Goal: Task Accomplishment & Management: Complete application form

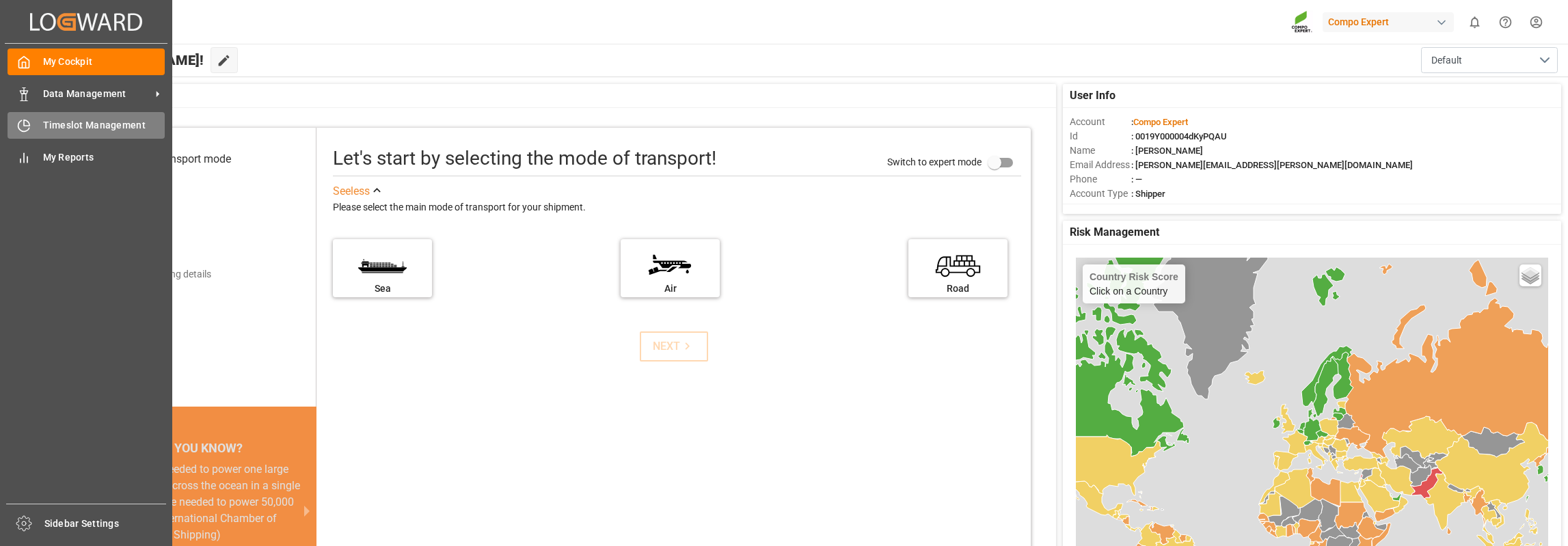
click at [72, 123] on span "Timeslot Management" at bounding box center [104, 125] width 122 height 15
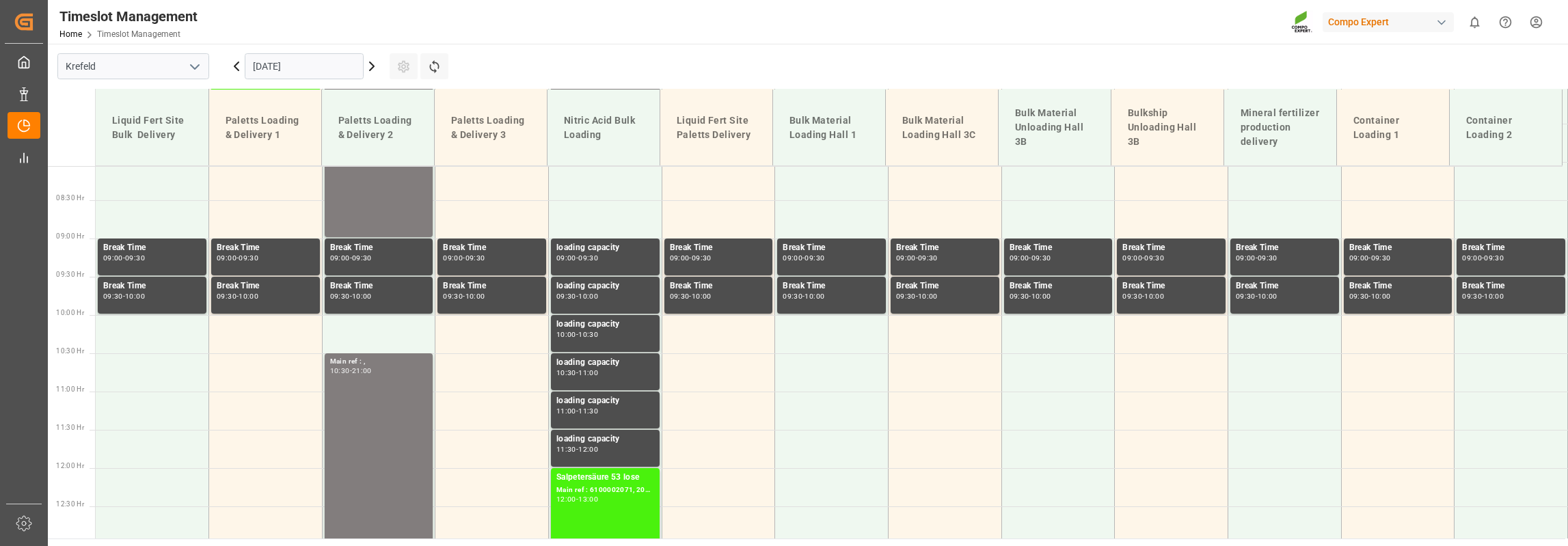
scroll to position [612, 0]
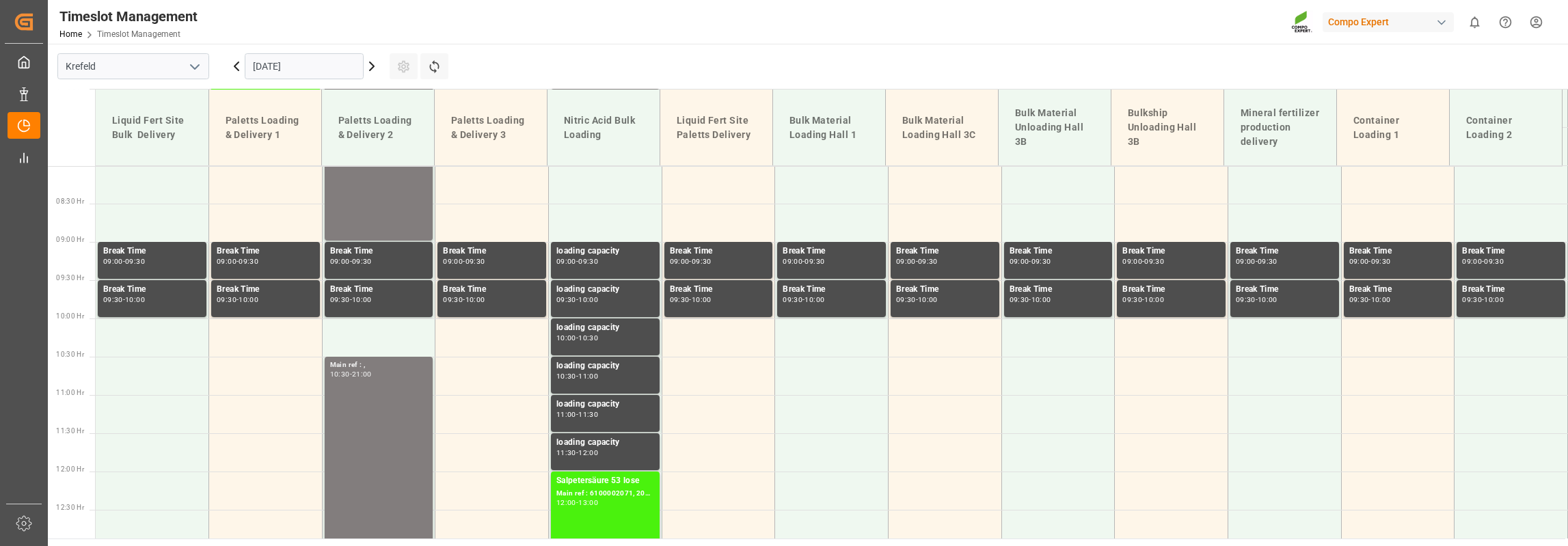
click at [367, 65] on icon at bounding box center [372, 66] width 17 height 16
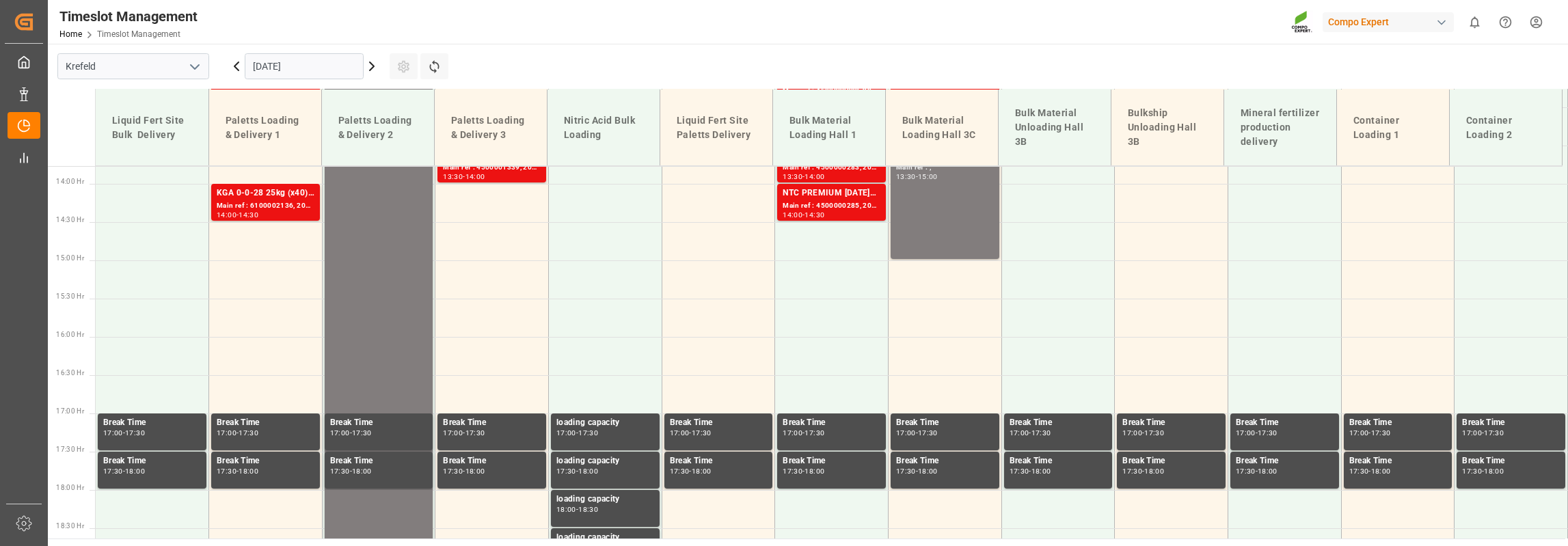
scroll to position [1090, 0]
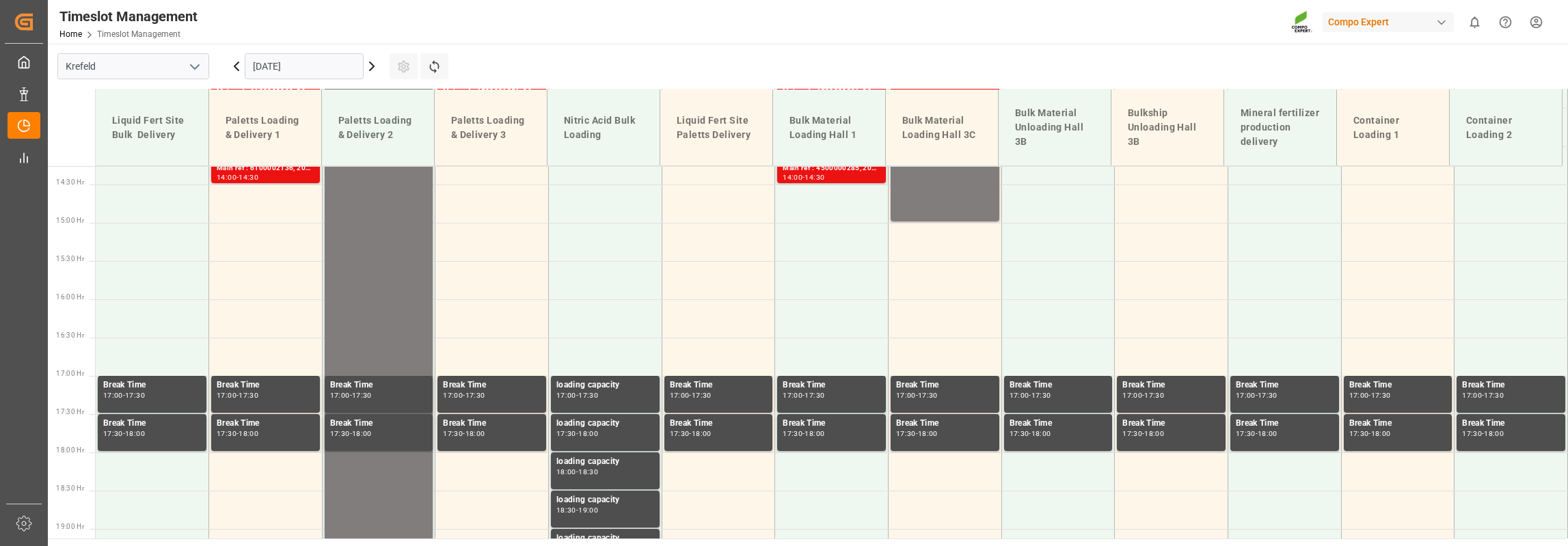
click at [314, 69] on input "[DATE]" at bounding box center [304, 66] width 119 height 26
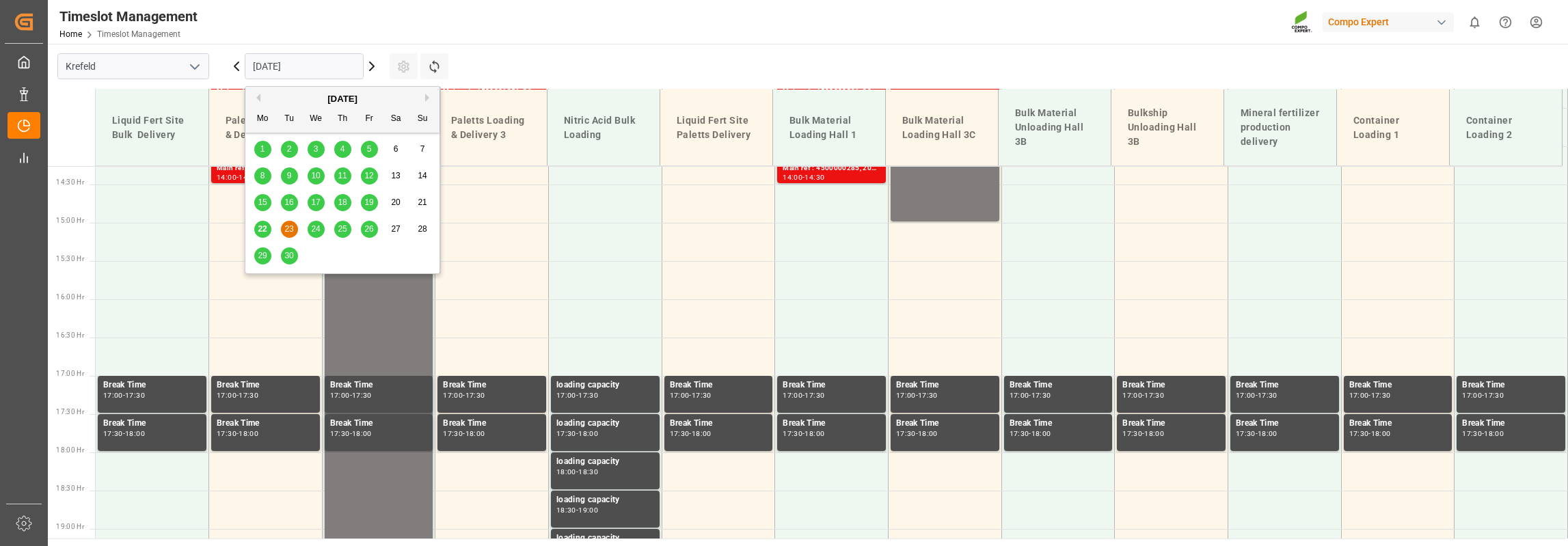
click at [428, 97] on button "Next Month" at bounding box center [428, 97] width 8 height 8
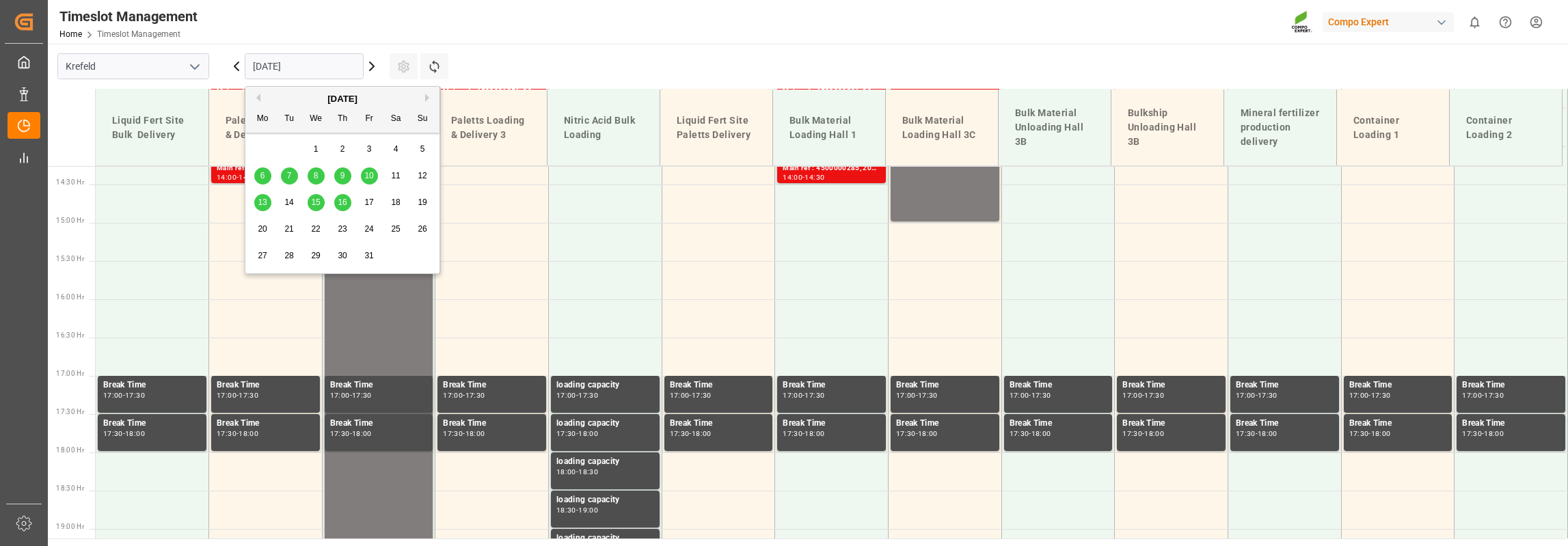
click at [261, 198] on span "13" at bounding box center [262, 201] width 9 height 10
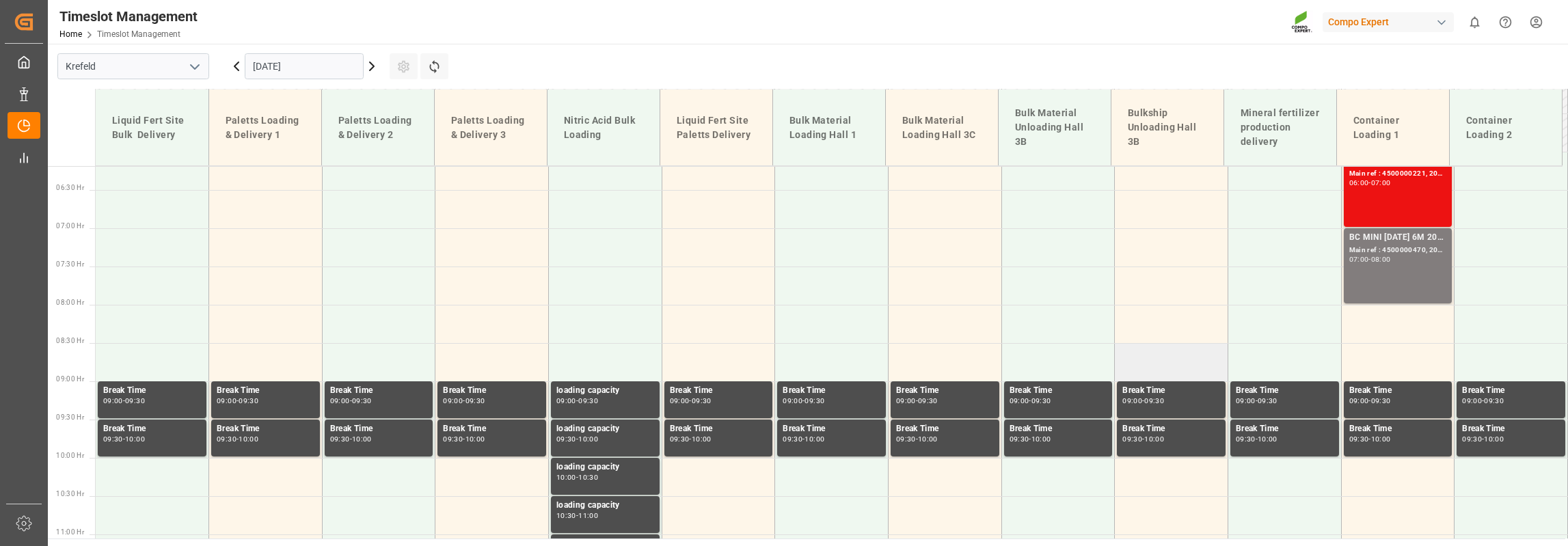
scroll to position [405, 0]
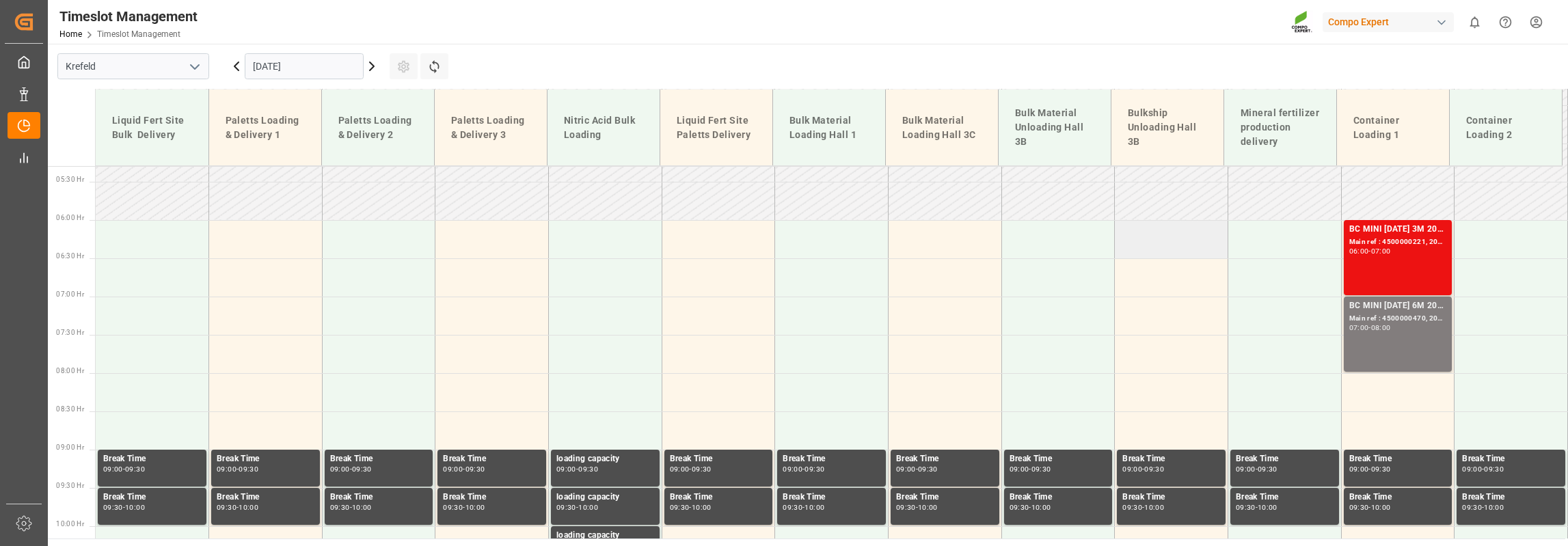
click at [1144, 239] on td at bounding box center [1171, 239] width 114 height 38
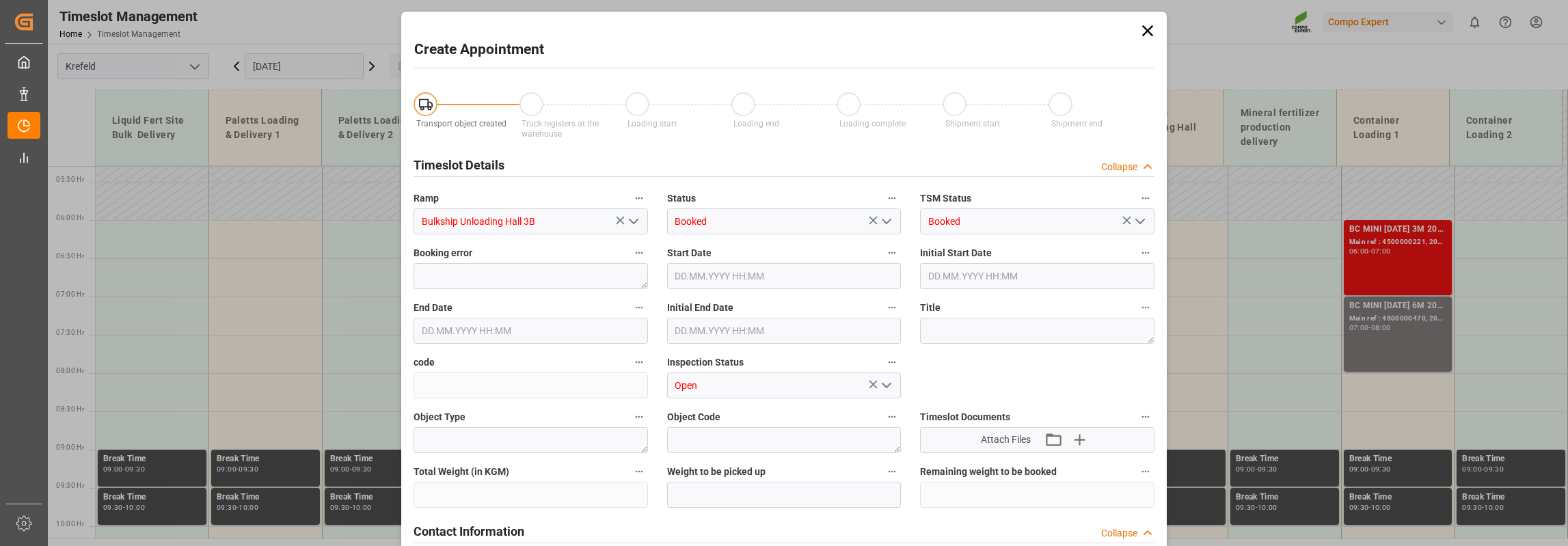
type input "[DATE] 06:00"
type input "[DATE] 06:30"
click at [957, 334] on textarea at bounding box center [1037, 331] width 235 height 26
type textarea "I"
type textarea "In Planung 2600t SOP"
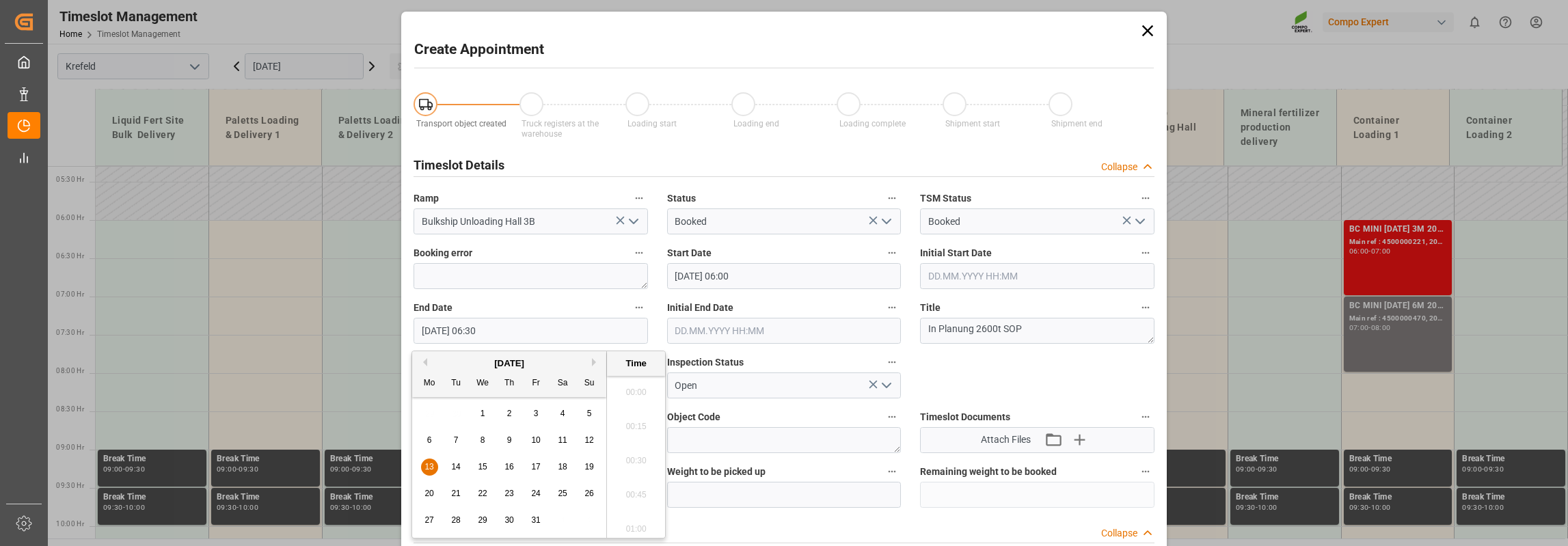
scroll to position [824, 0]
drag, startPoint x: 470, startPoint y: 332, endPoint x: 481, endPoint y: 332, distance: 11.0
click at [481, 332] on input "[DATE] 06:30" at bounding box center [531, 331] width 235 height 26
click at [484, 334] on input "[DATE] 21:30" at bounding box center [531, 331] width 235 height 26
type input "[DATE] 21:00"
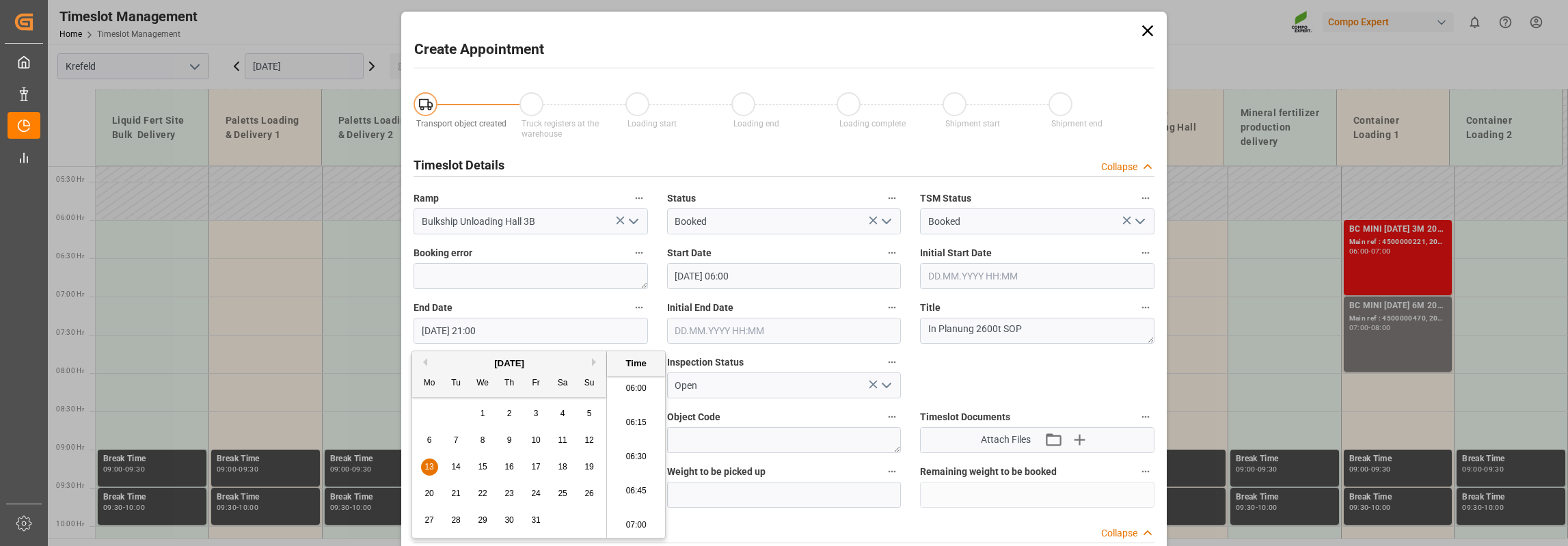
click at [533, 296] on div "End Date [DATE] 21:00" at bounding box center [531, 320] width 254 height 55
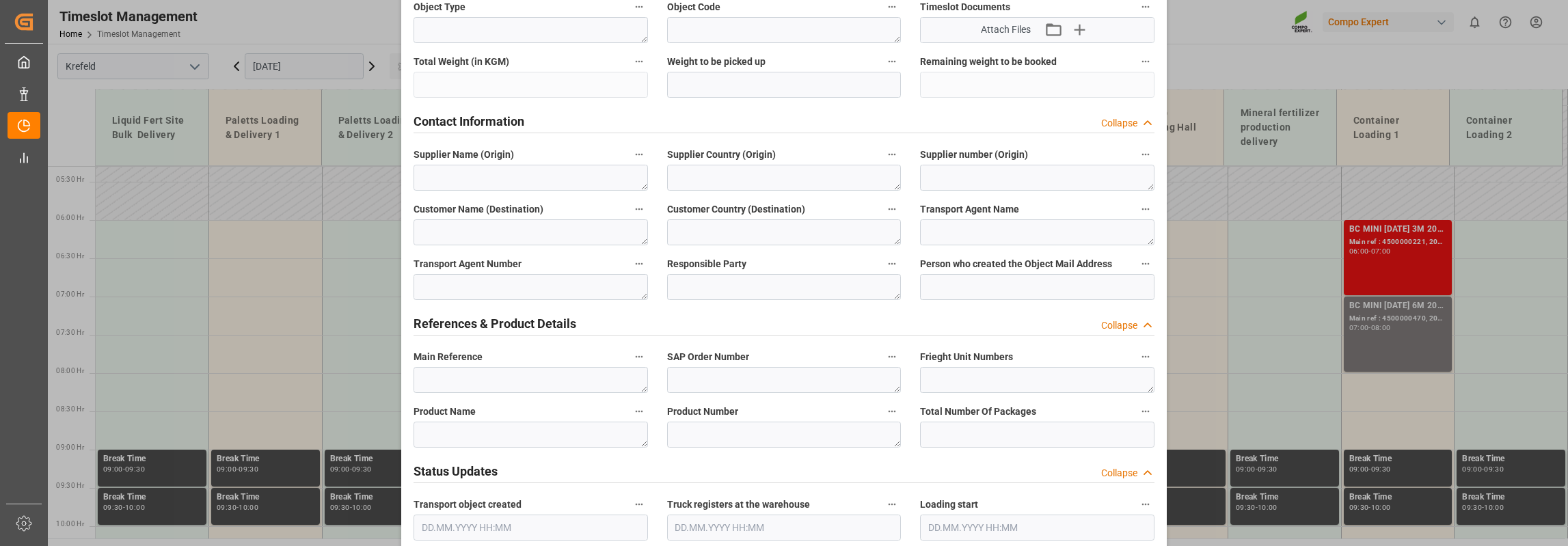
scroll to position [478, 0]
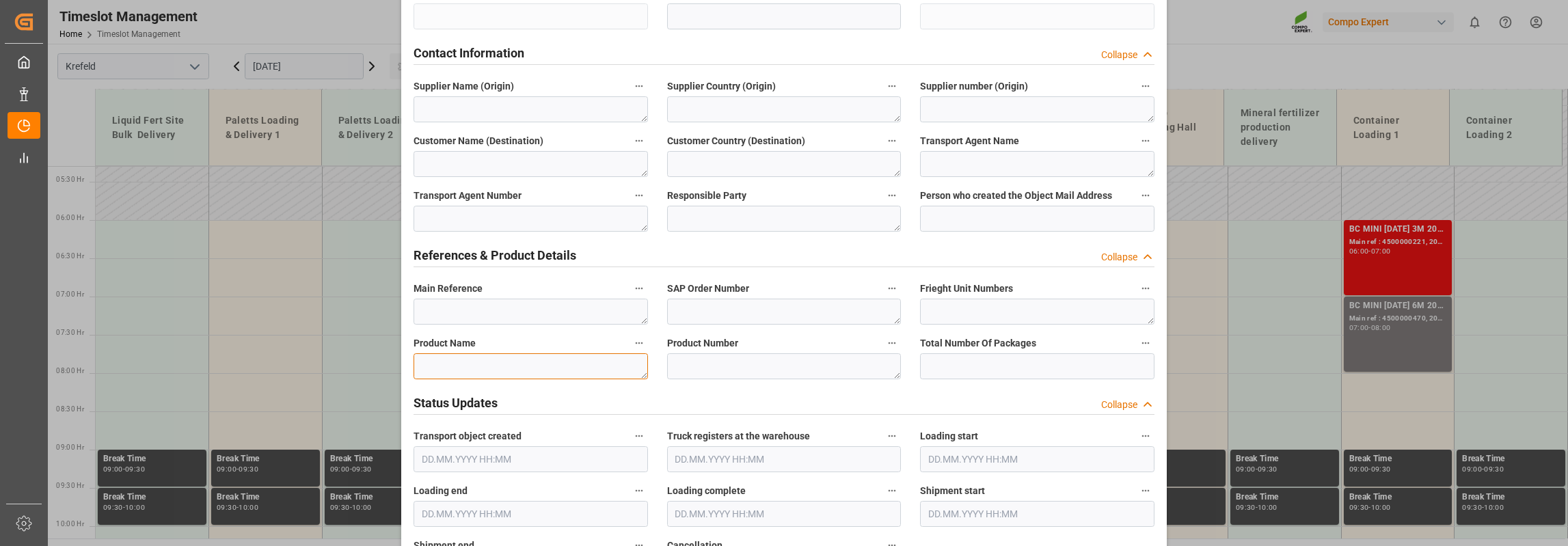
click at [547, 370] on textarea at bounding box center [531, 366] width 235 height 26
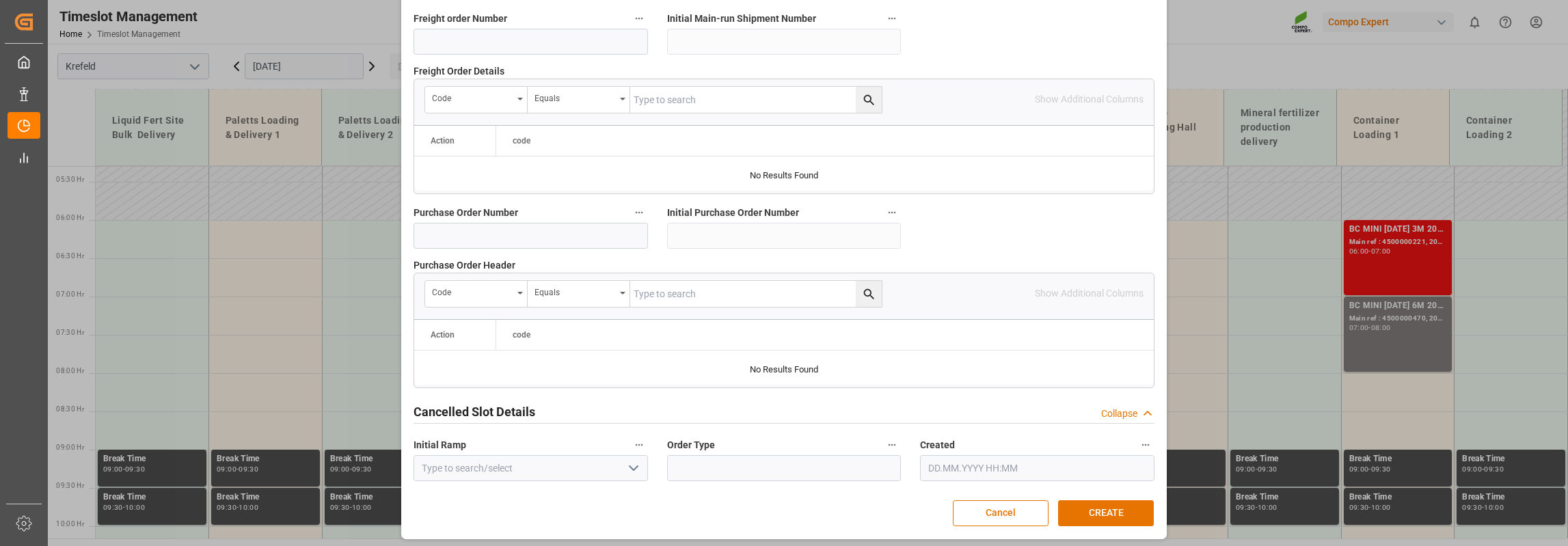
scroll to position [1141, 0]
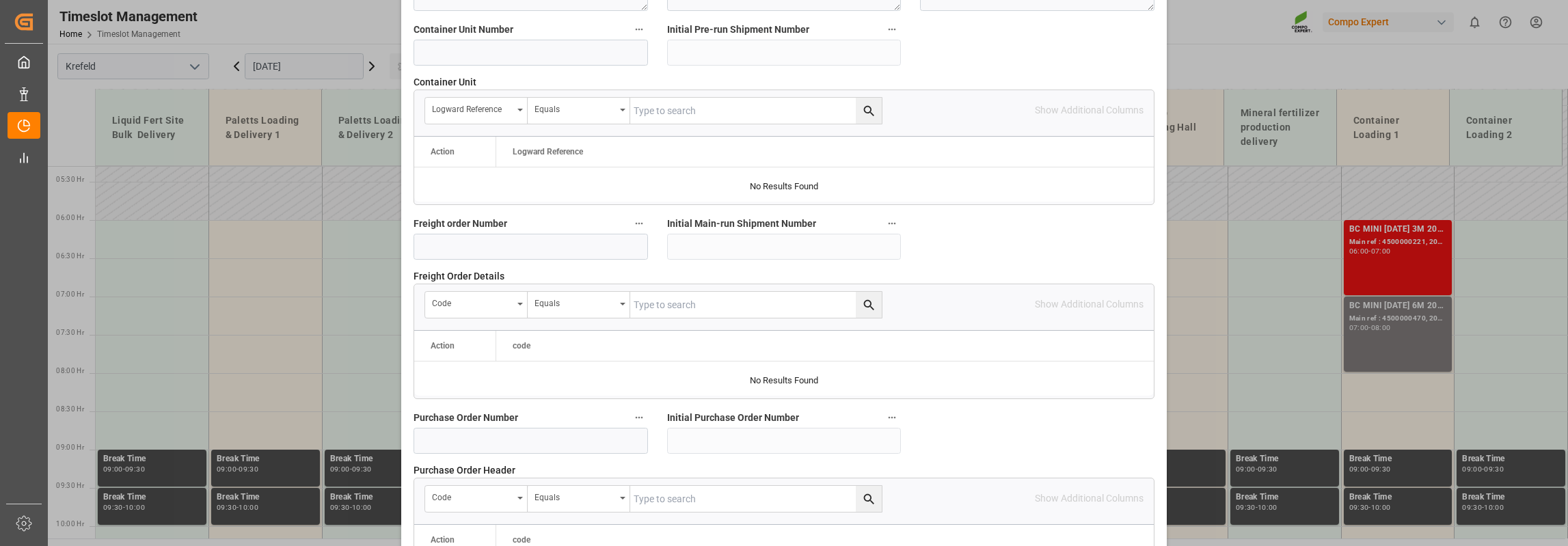
type textarea "Kaliumsulfat"
click at [506, 442] on input at bounding box center [531, 441] width 235 height 26
type input "4500004526"
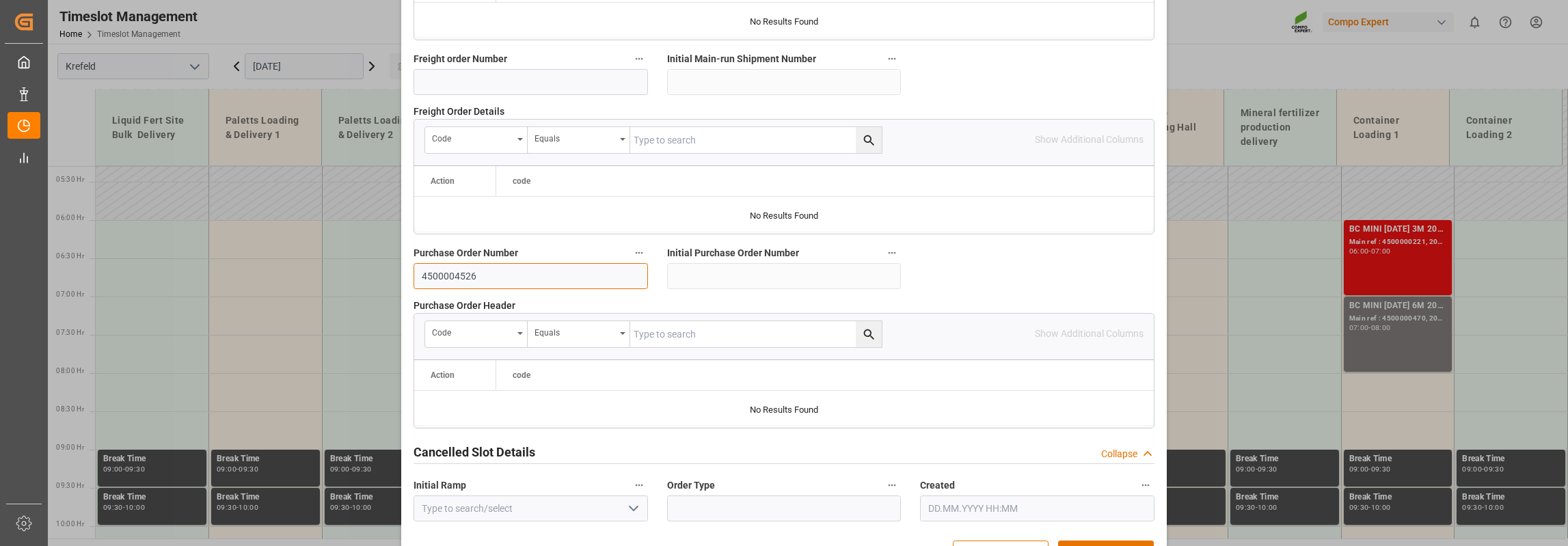
scroll to position [1346, 0]
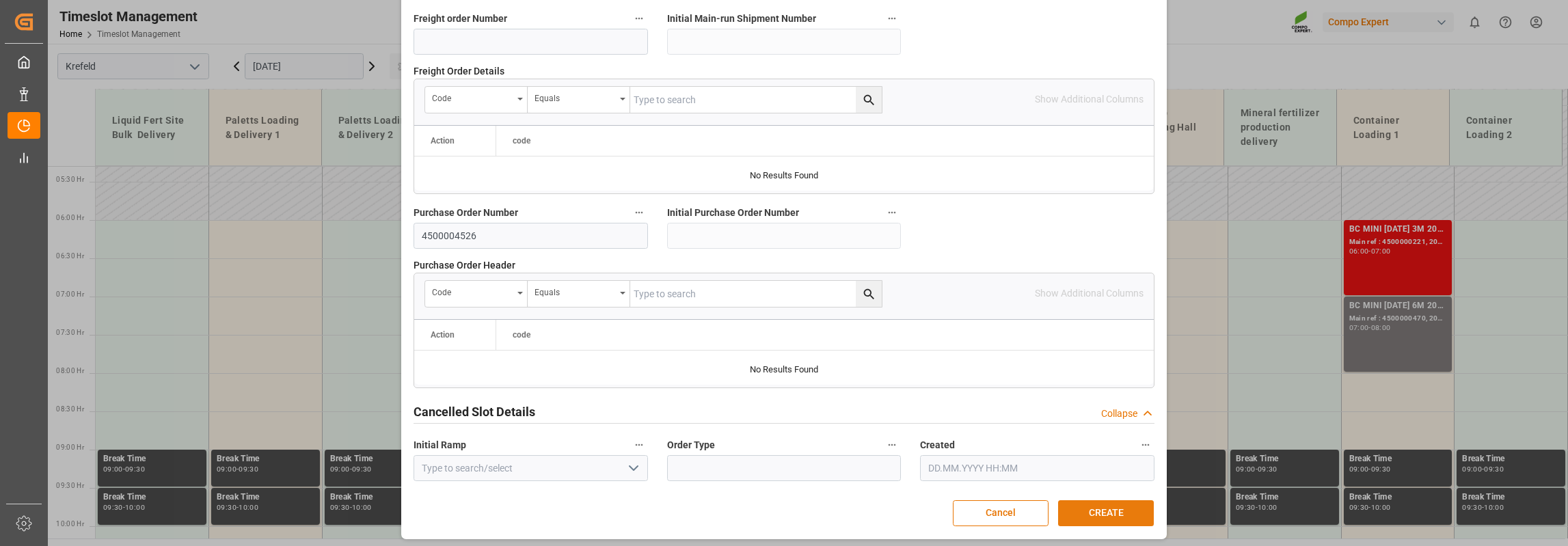
click at [1087, 510] on button "CREATE" at bounding box center [1106, 513] width 96 height 26
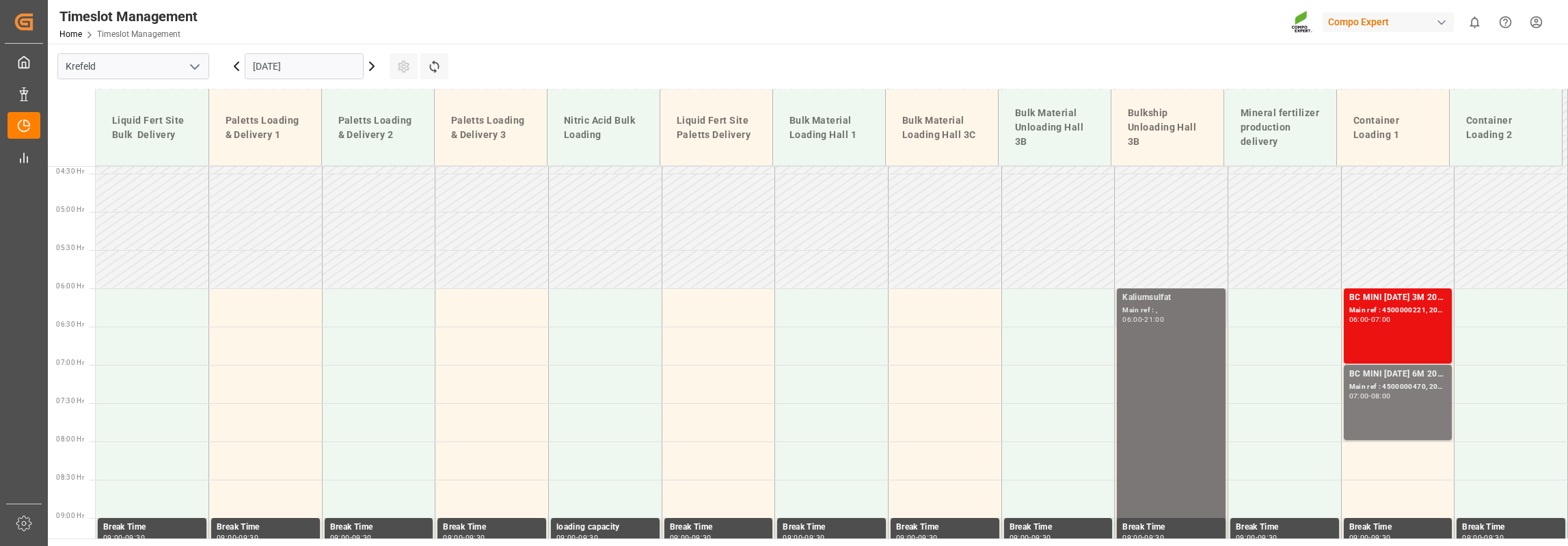
scroll to position [333, 0]
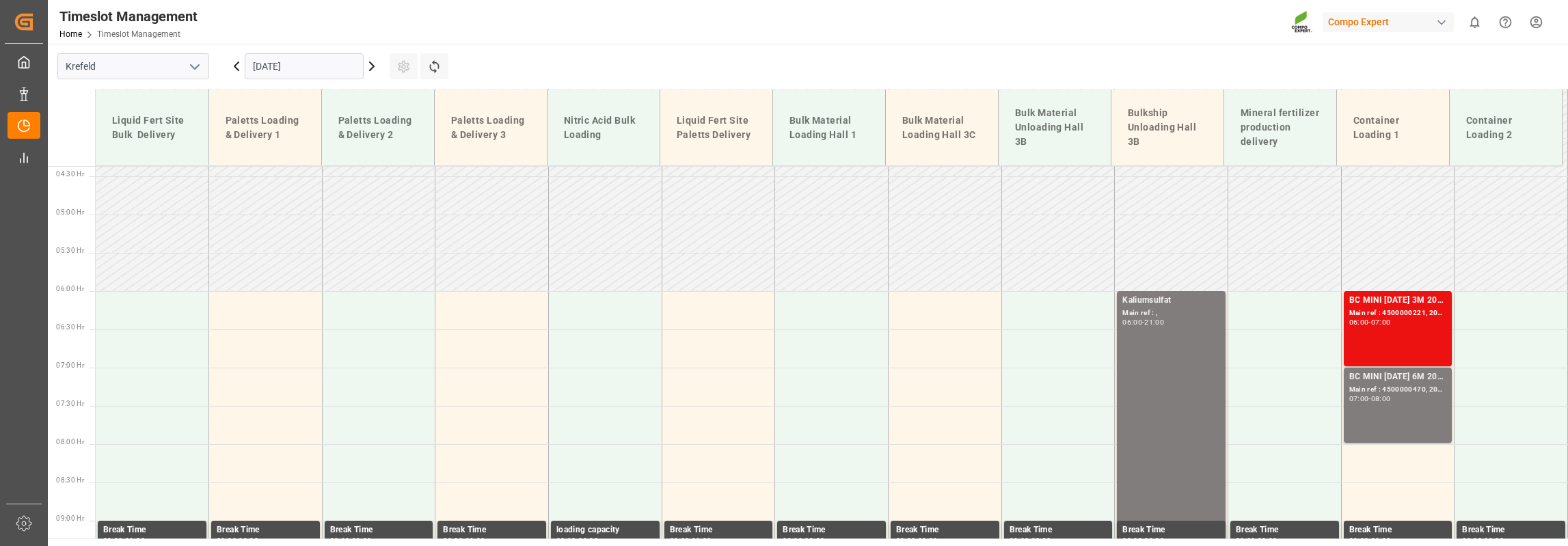
click at [372, 66] on icon at bounding box center [372, 66] width 17 height 16
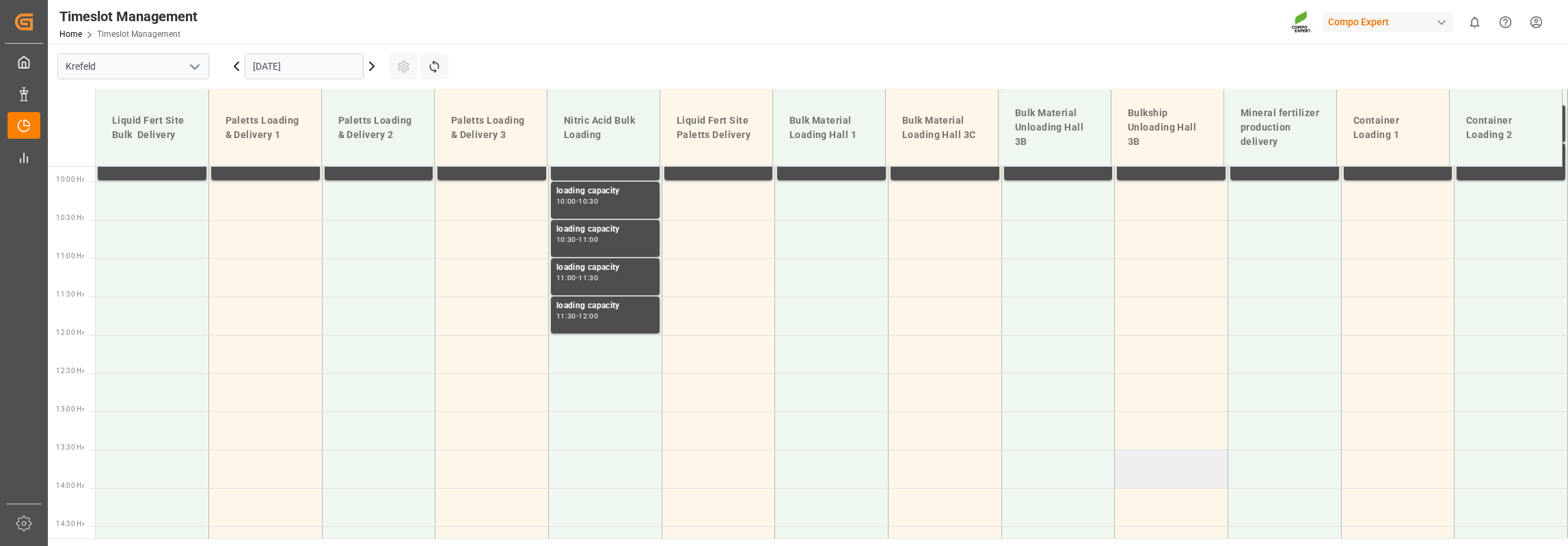
scroll to position [681, 0]
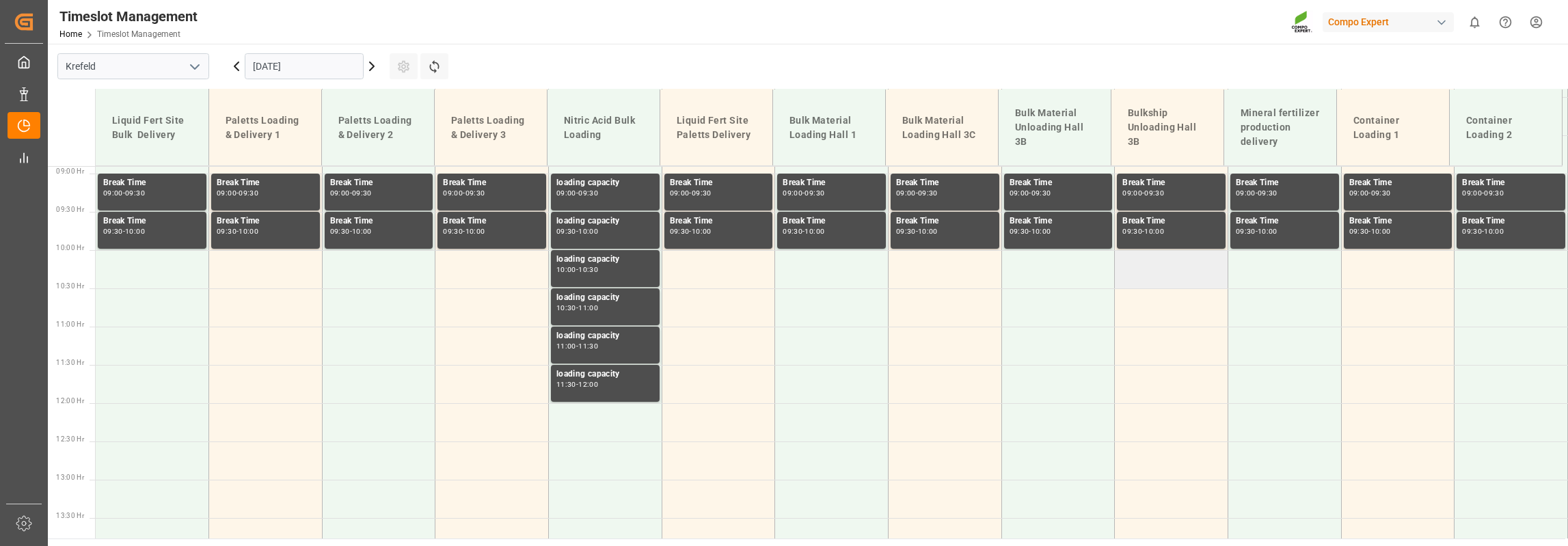
click at [1134, 267] on td at bounding box center [1171, 269] width 114 height 38
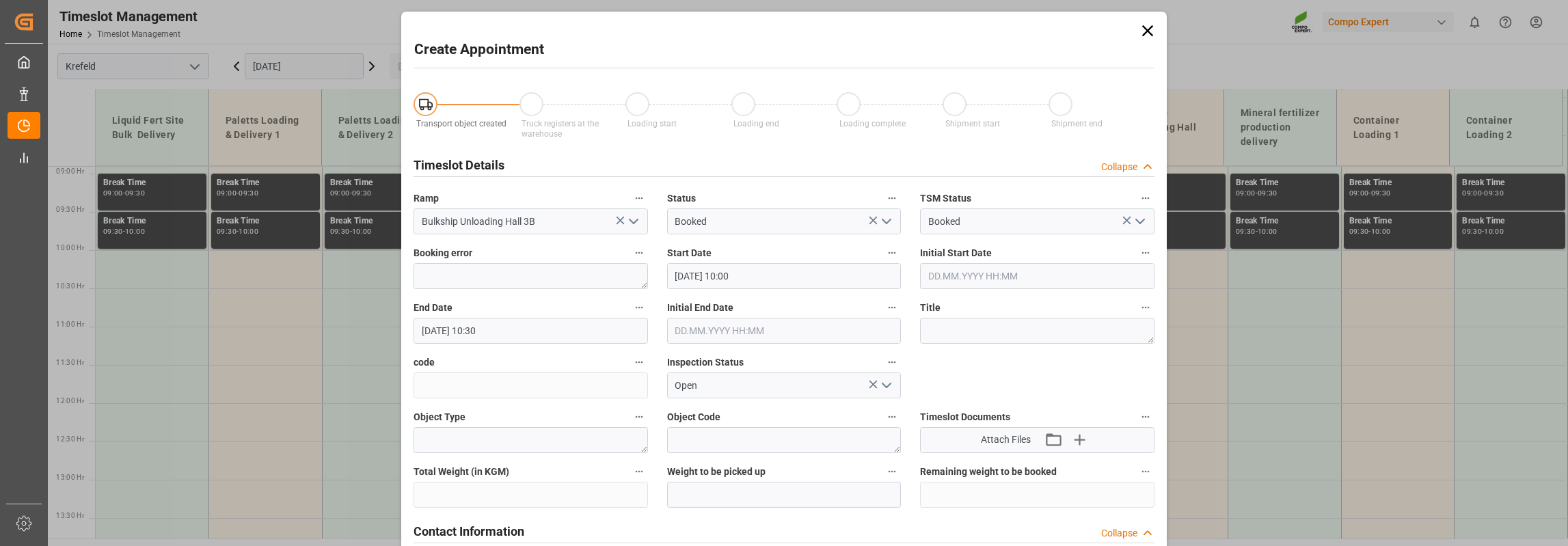
type input "[DATE] 10:00"
type input "[DATE] 10:30"
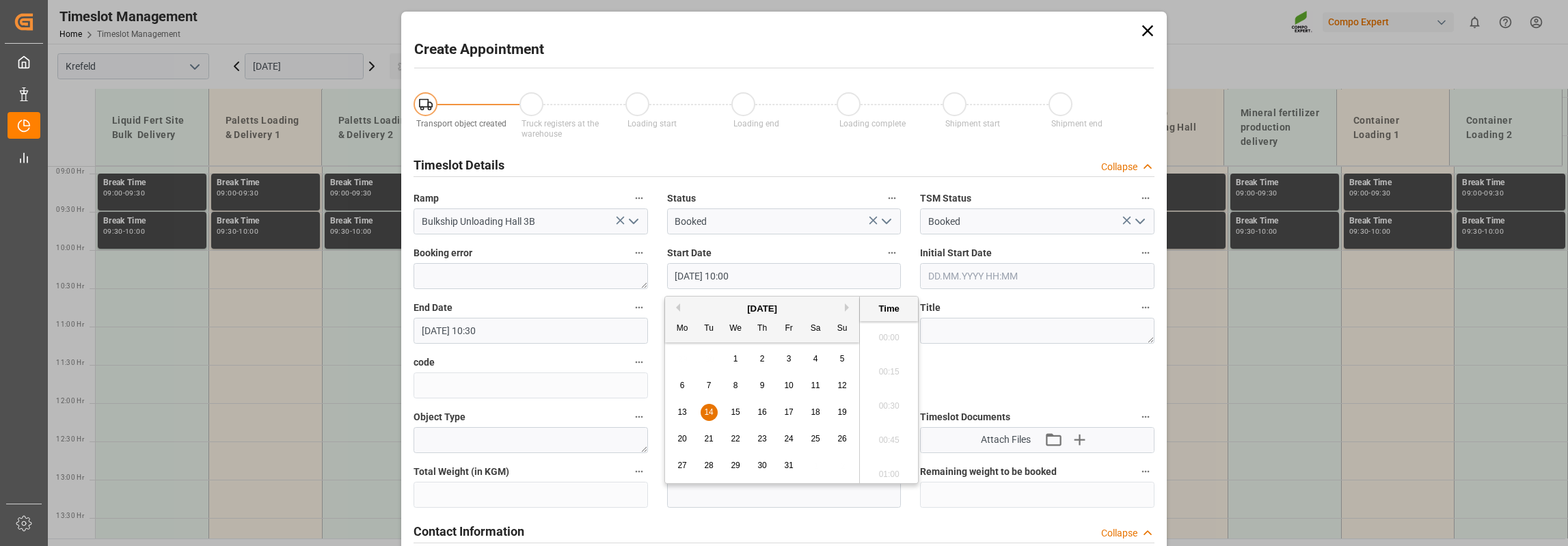
scroll to position [1302, 0]
drag, startPoint x: 724, startPoint y: 277, endPoint x: 733, endPoint y: 280, distance: 9.5
click at [733, 280] on input "[DATE] 10:00" at bounding box center [784, 276] width 235 height 26
type input "[DATE] 06:00"
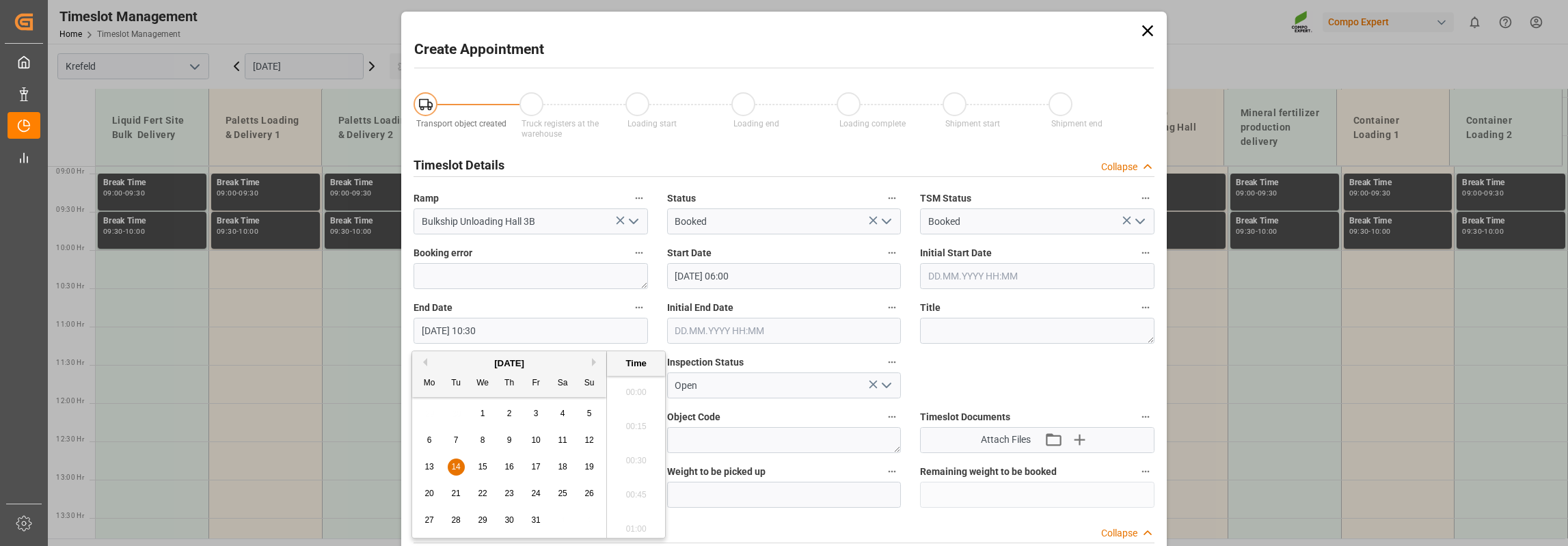
scroll to position [1371, 0]
drag, startPoint x: 470, startPoint y: 333, endPoint x: 479, endPoint y: 335, distance: 9.2
click at [479, 335] on input "[DATE] 10:30" at bounding box center [531, 331] width 235 height 26
click at [488, 335] on input "[DATE] 21:30" at bounding box center [531, 331] width 235 height 26
type input "[DATE] 21:00"
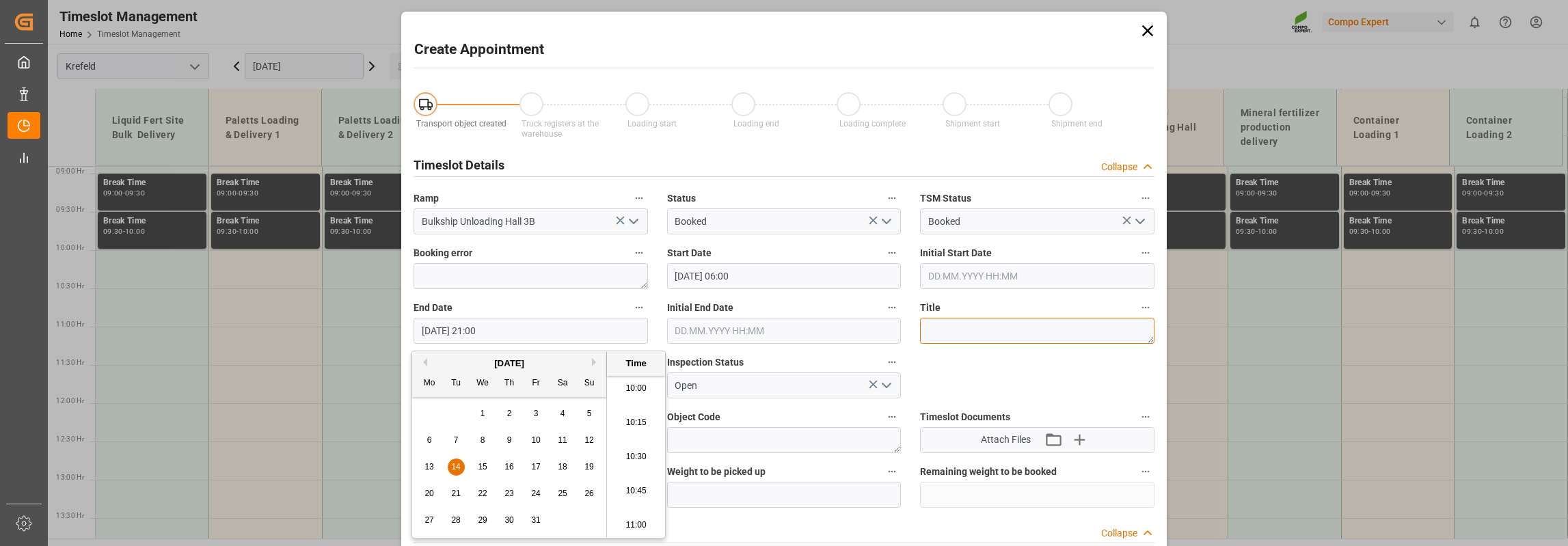
click at [1017, 332] on textarea at bounding box center [1037, 331] width 235 height 26
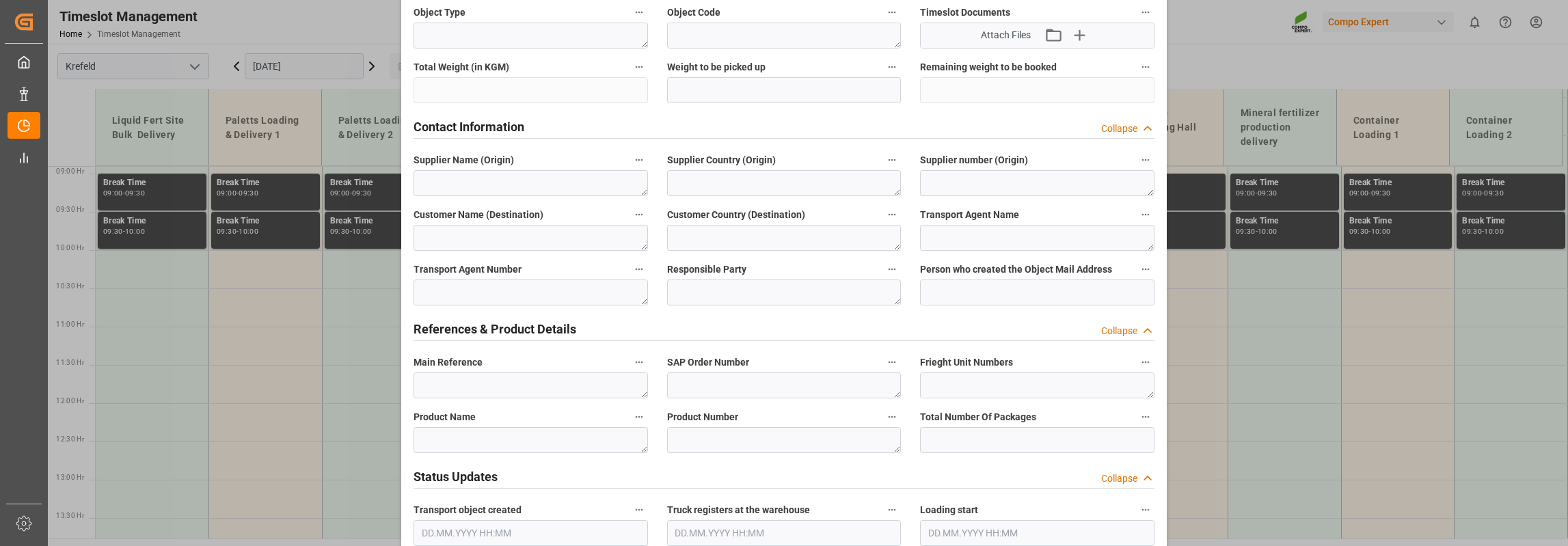
scroll to position [410, 0]
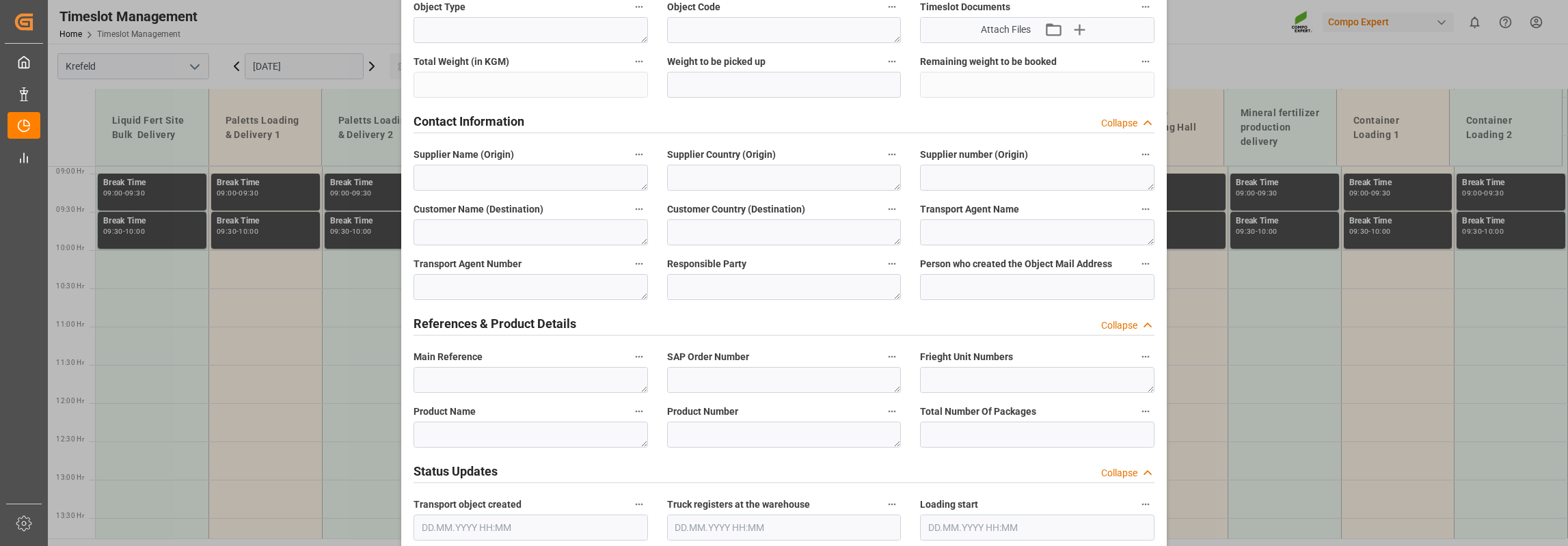
type textarea "In Planung 2600t SOP"
click at [473, 441] on textarea at bounding box center [531, 435] width 235 height 26
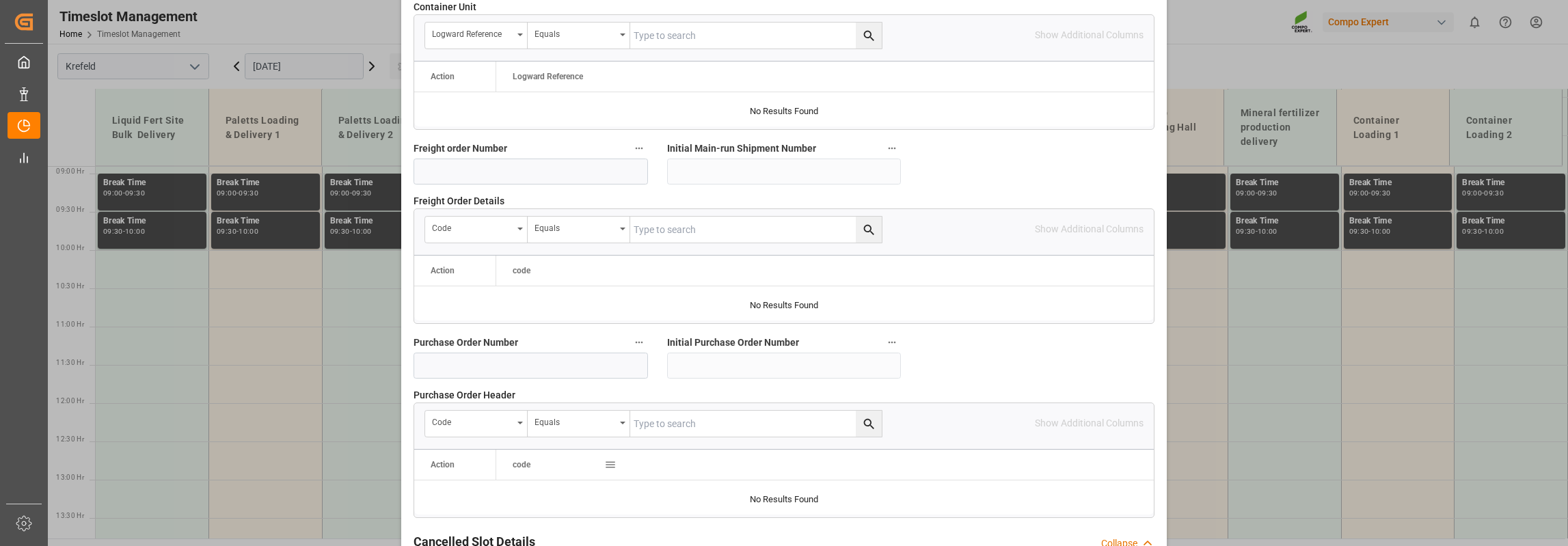
scroll to position [1229, 0]
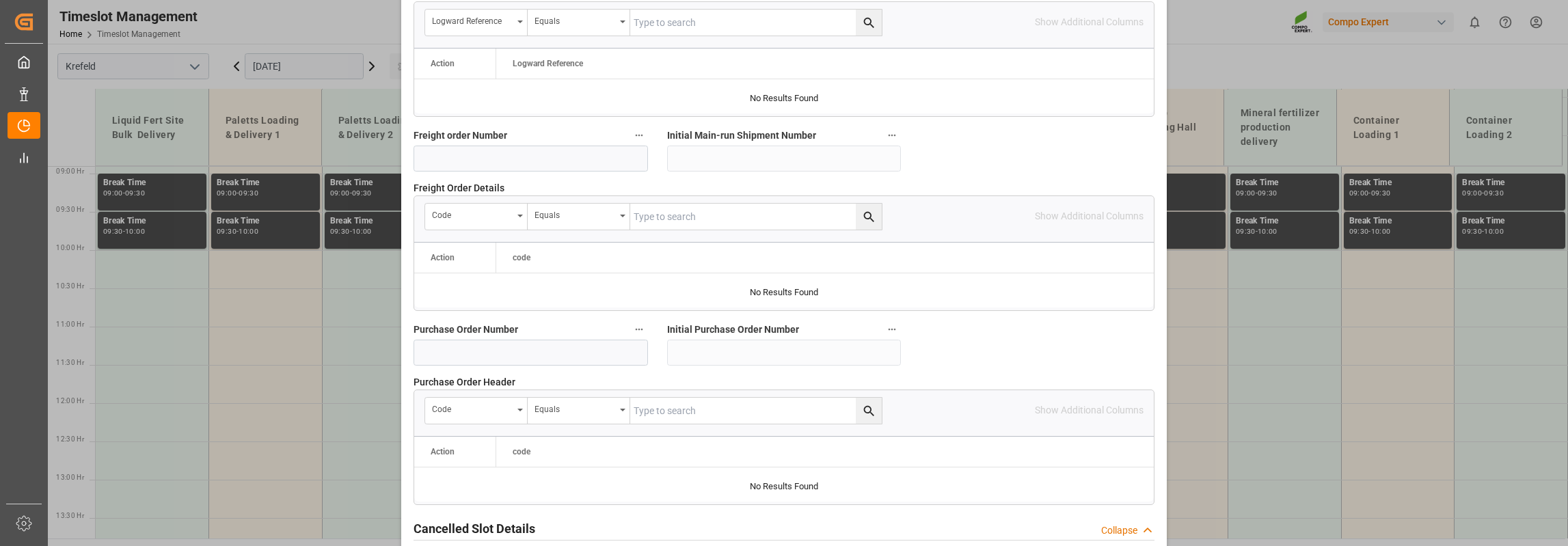
type textarea "Kaliumsulfat"
click at [502, 352] on input at bounding box center [531, 352] width 235 height 26
type input "4500004526"
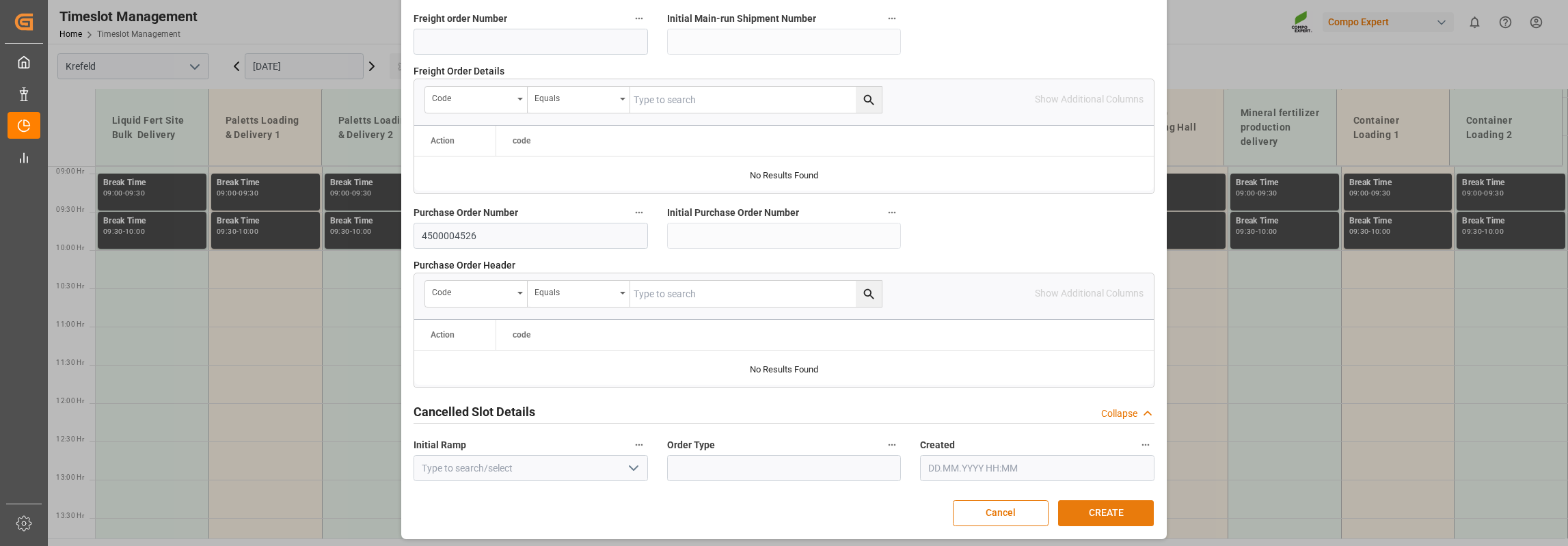
click at [1108, 510] on button "CREATE" at bounding box center [1106, 513] width 96 height 26
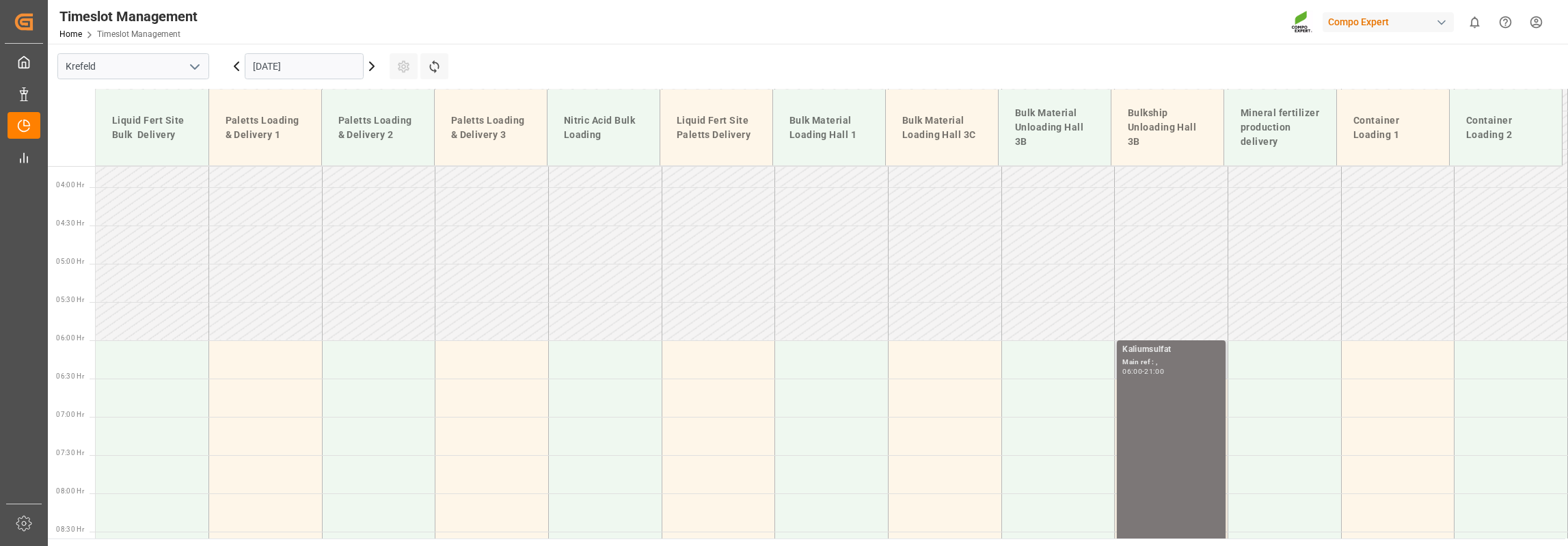
scroll to position [333, 0]
